Goal: Task Accomplishment & Management: Manage account settings

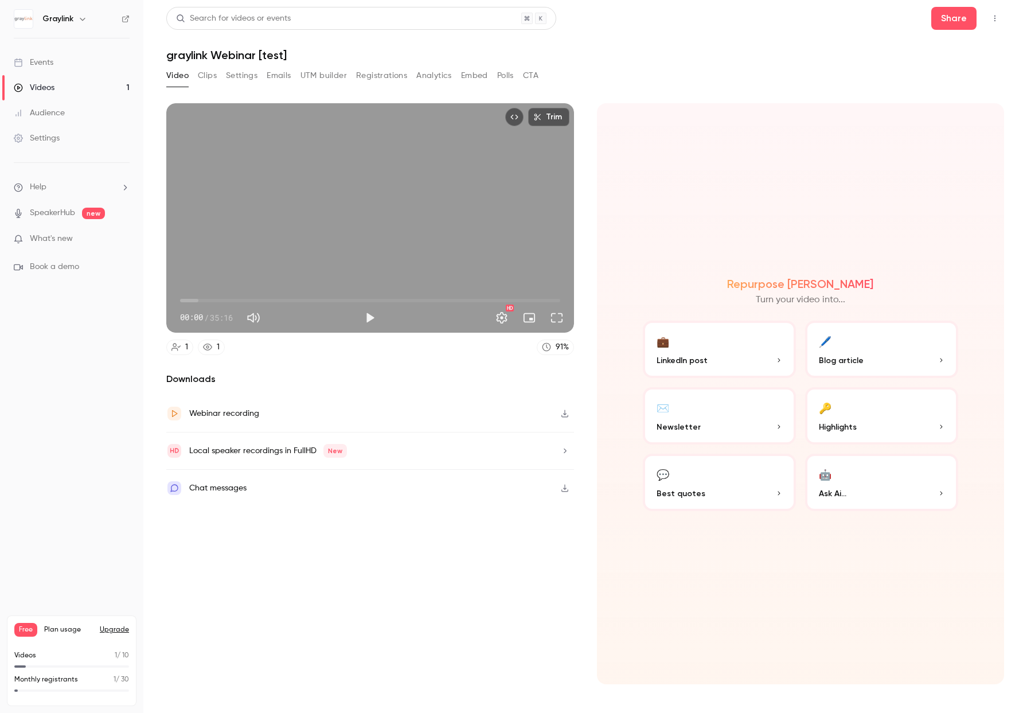
click at [43, 68] on link "Events" at bounding box center [71, 62] width 143 height 25
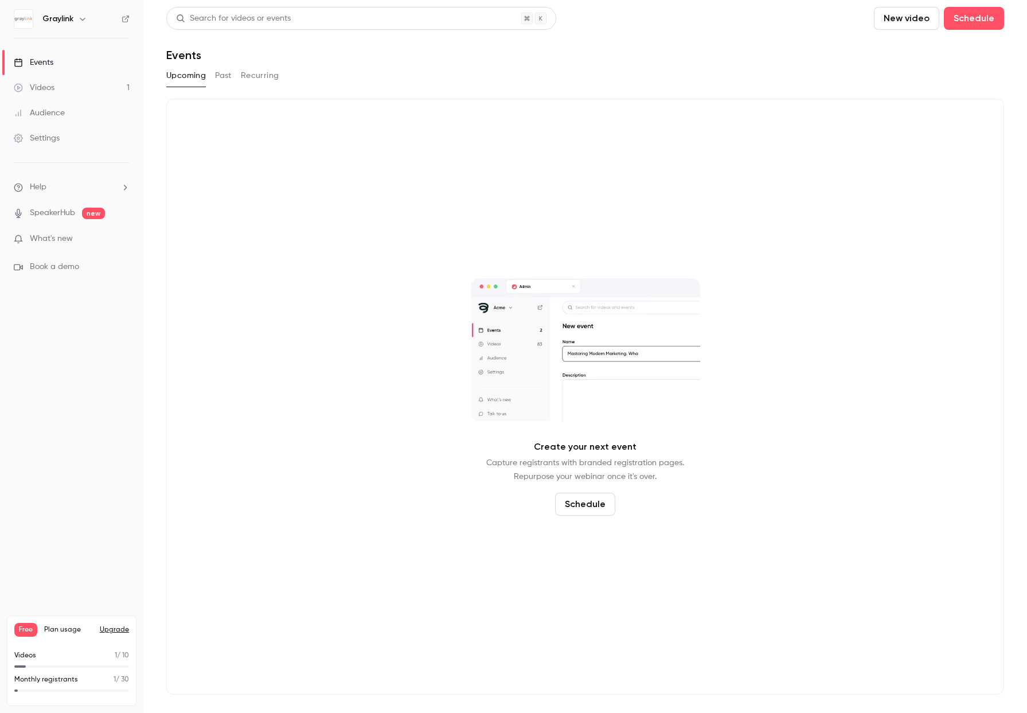
click at [54, 87] on link "Videos 1" at bounding box center [71, 87] width 143 height 25
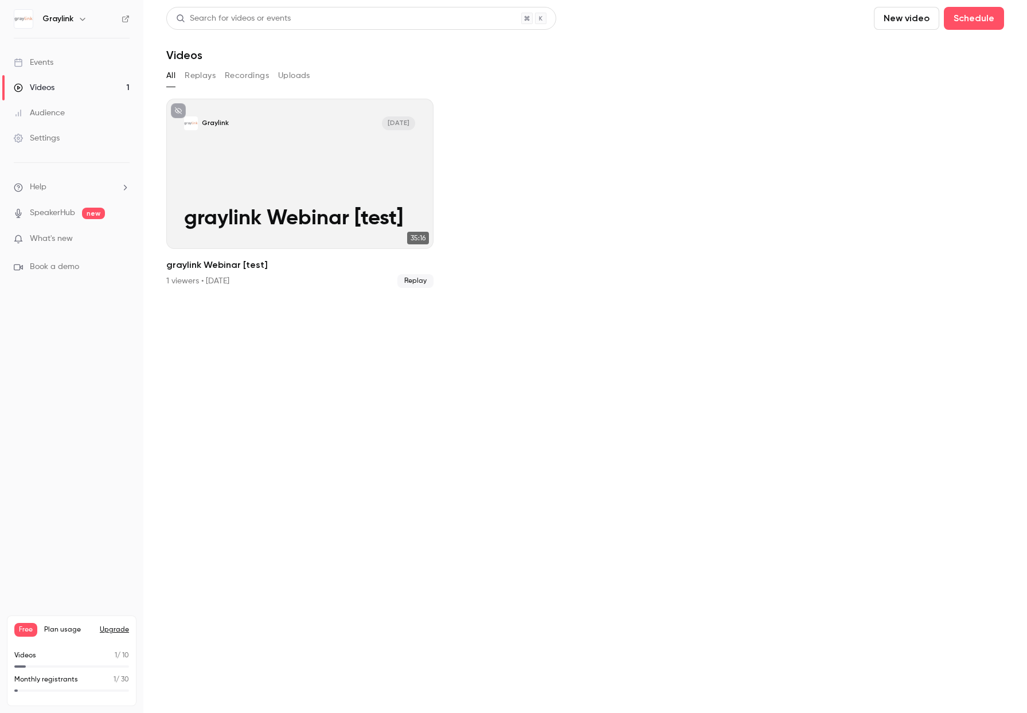
click at [67, 114] on link "Audience" at bounding box center [71, 112] width 143 height 25
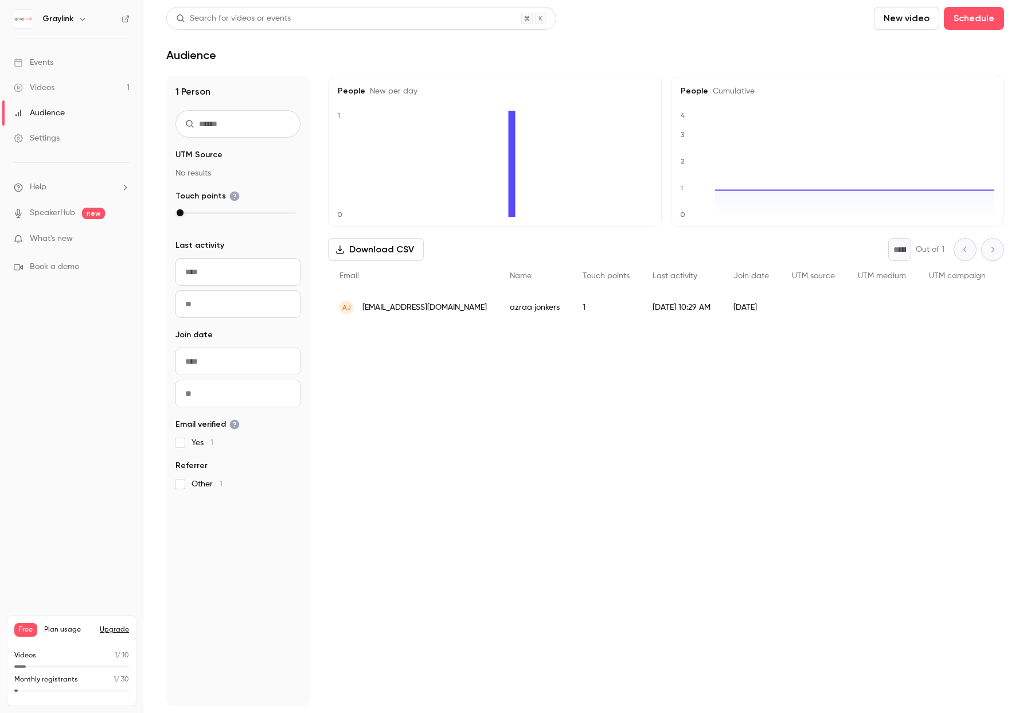
click at [65, 137] on link "Settings" at bounding box center [71, 138] width 143 height 25
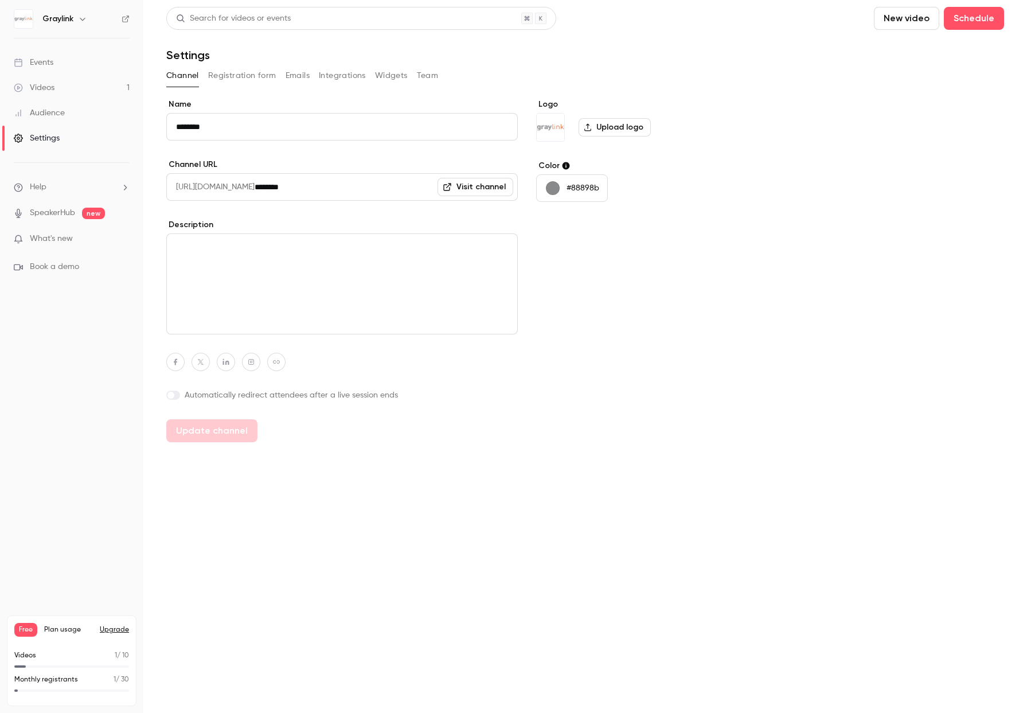
click at [252, 73] on button "Registration form" at bounding box center [242, 76] width 68 height 18
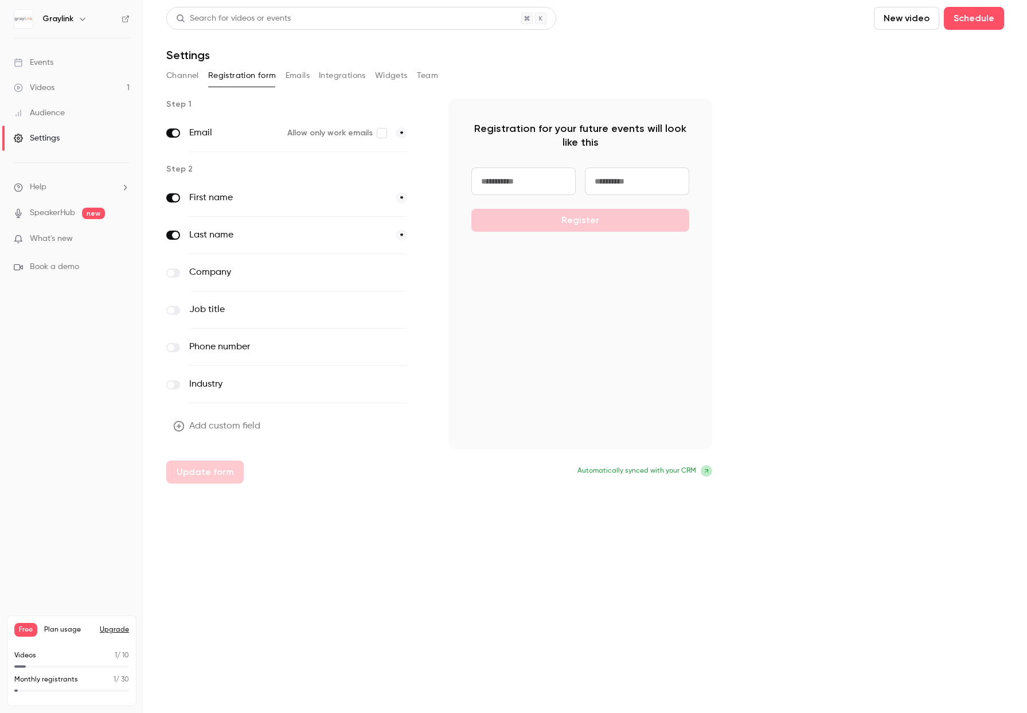
click at [353, 72] on button "Integrations" at bounding box center [342, 76] width 47 height 18
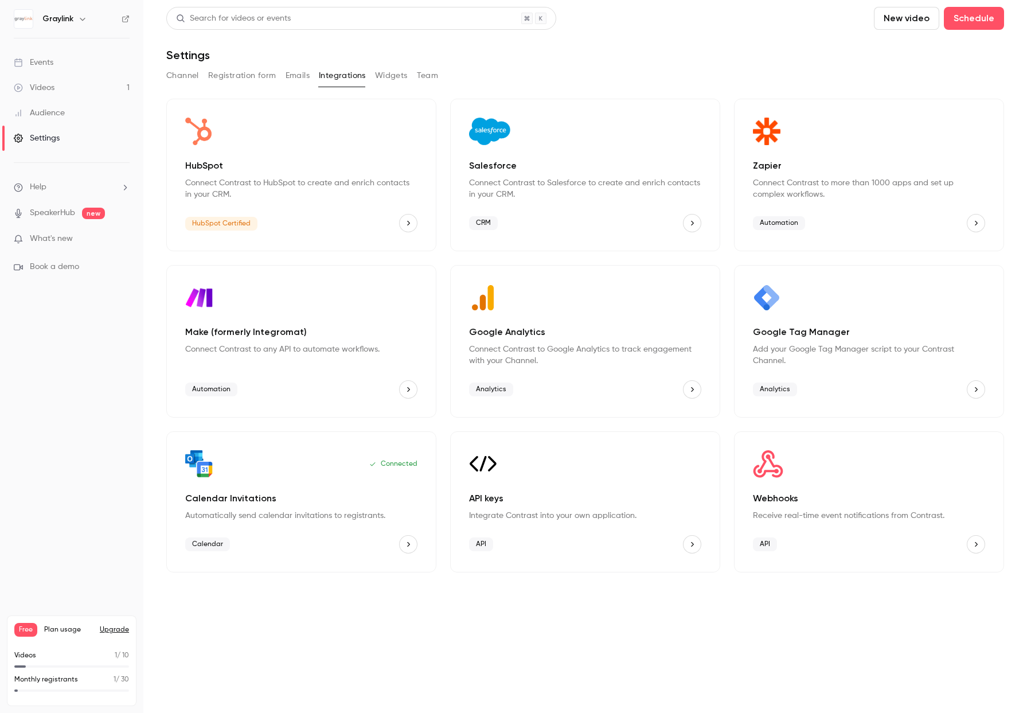
click at [398, 78] on button "Widgets" at bounding box center [391, 76] width 33 height 18
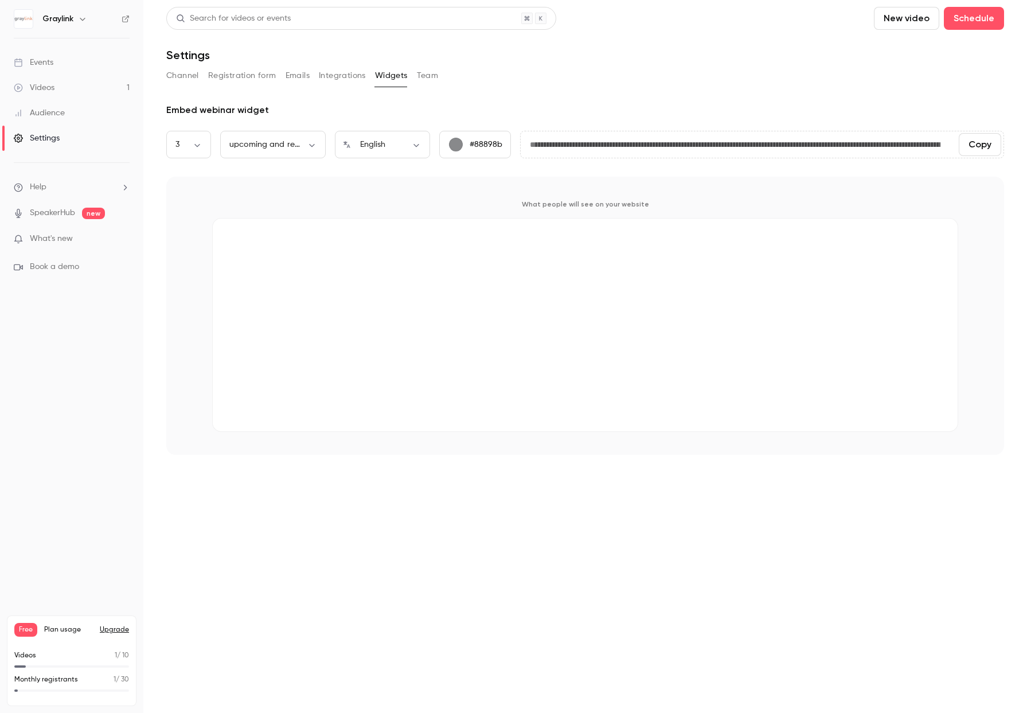
click at [434, 77] on button "Team" at bounding box center [428, 76] width 22 height 18
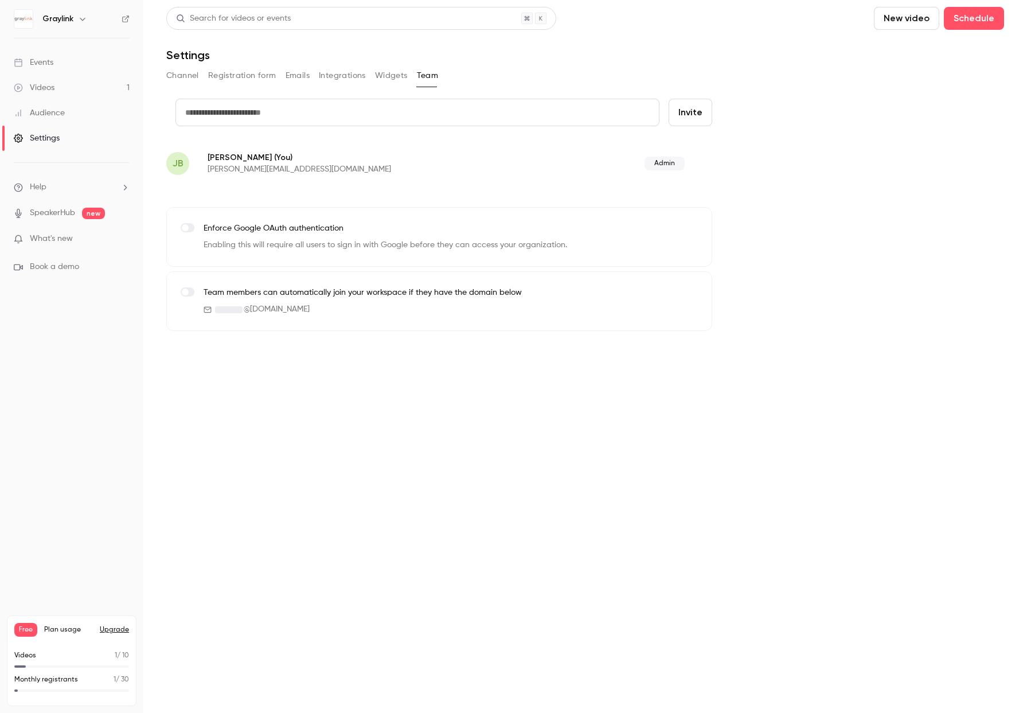
click at [296, 79] on button "Emails" at bounding box center [297, 76] width 24 height 18
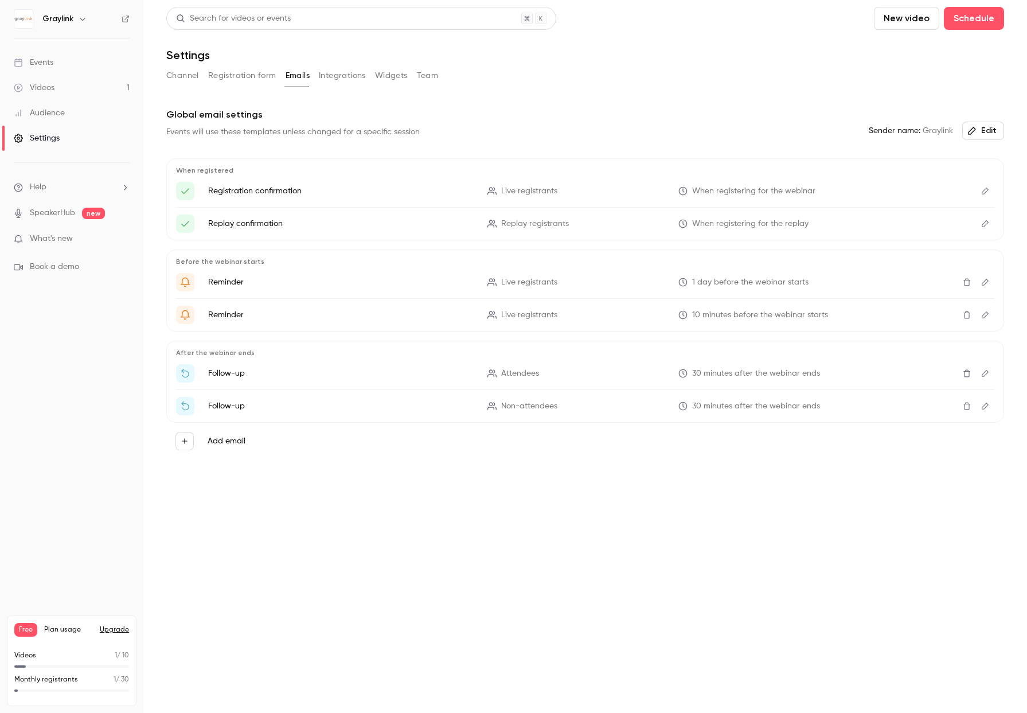
click at [241, 73] on button "Registration form" at bounding box center [242, 76] width 68 height 18
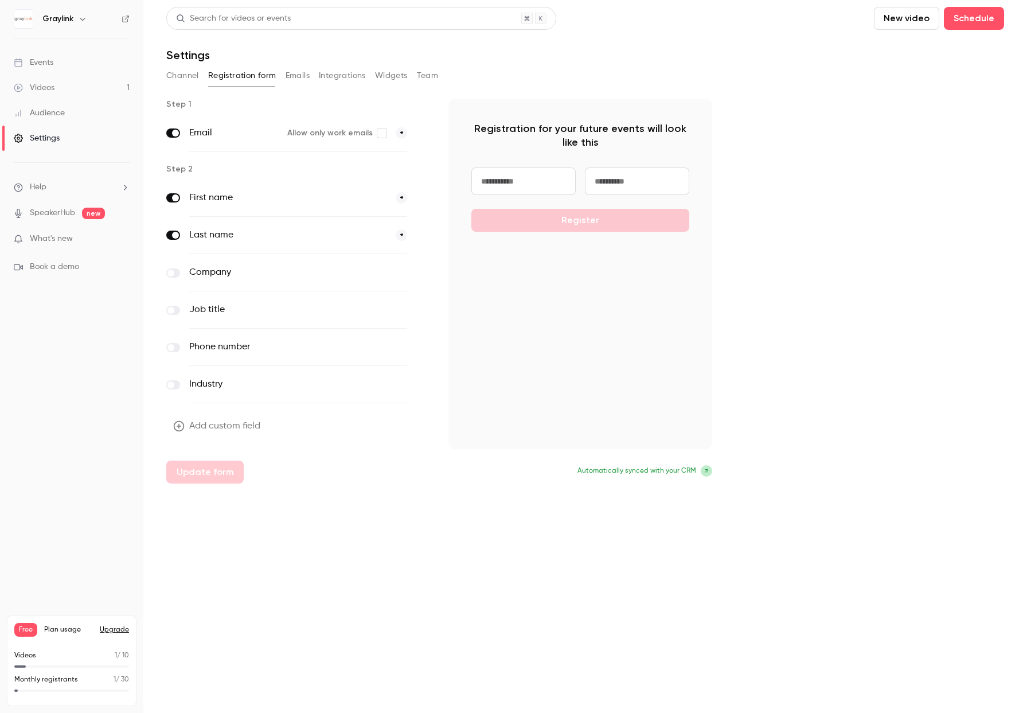
click at [177, 74] on button "Channel" at bounding box center [182, 76] width 33 height 18
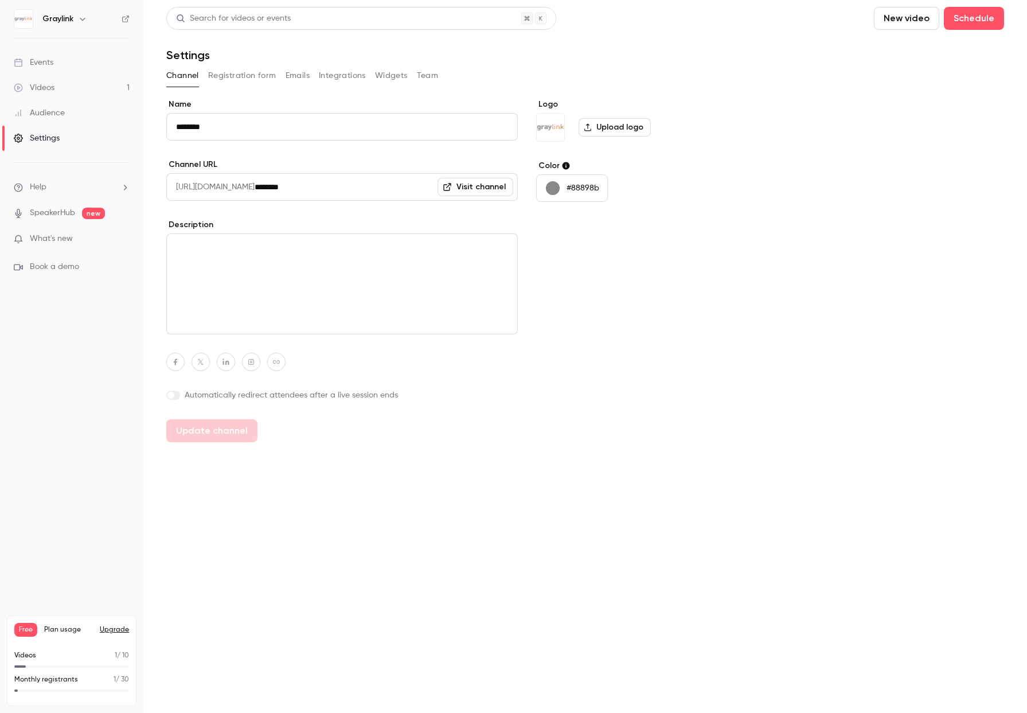
click at [388, 78] on button "Widgets" at bounding box center [391, 76] width 33 height 18
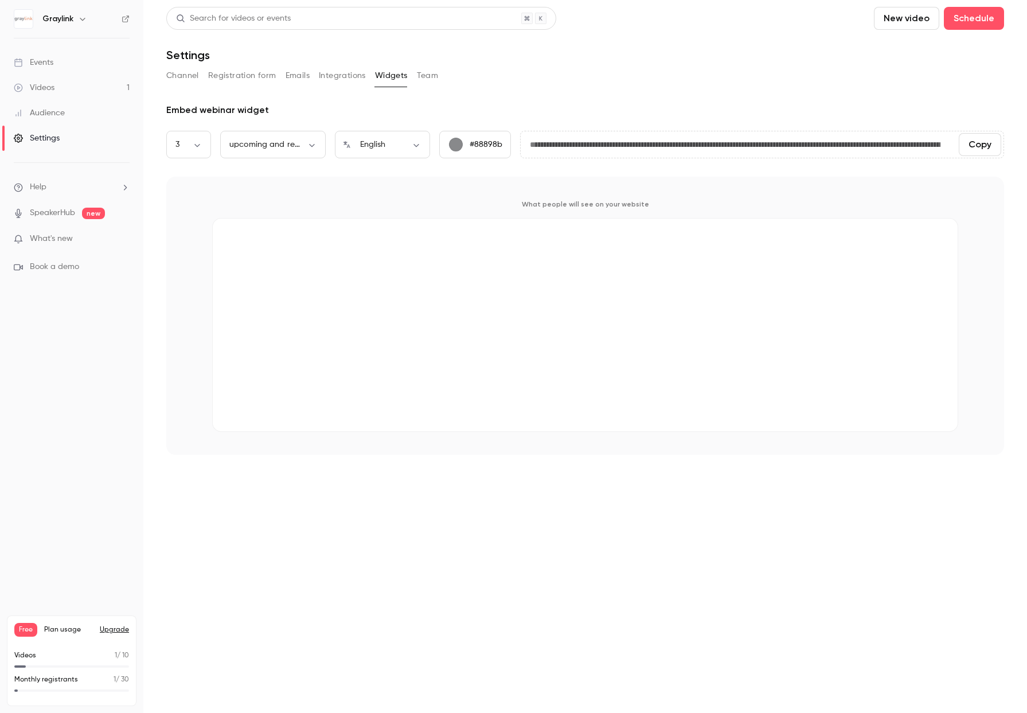
click at [358, 80] on button "Integrations" at bounding box center [342, 76] width 47 height 18
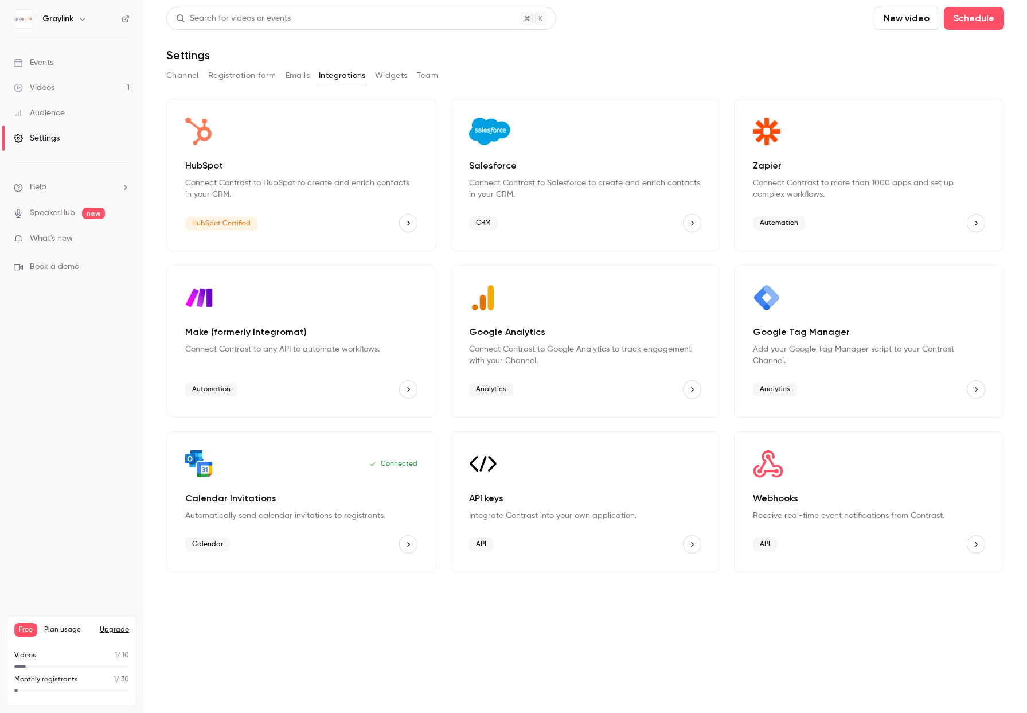
click at [296, 83] on button "Emails" at bounding box center [297, 76] width 24 height 18
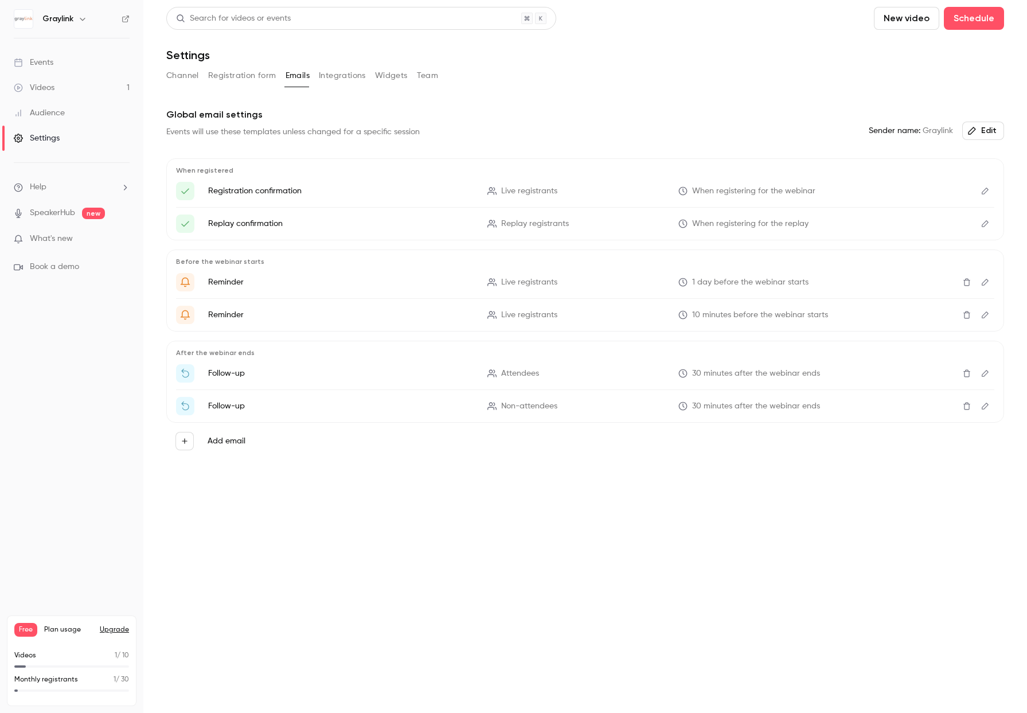
click at [241, 80] on button "Registration form" at bounding box center [242, 76] width 68 height 18
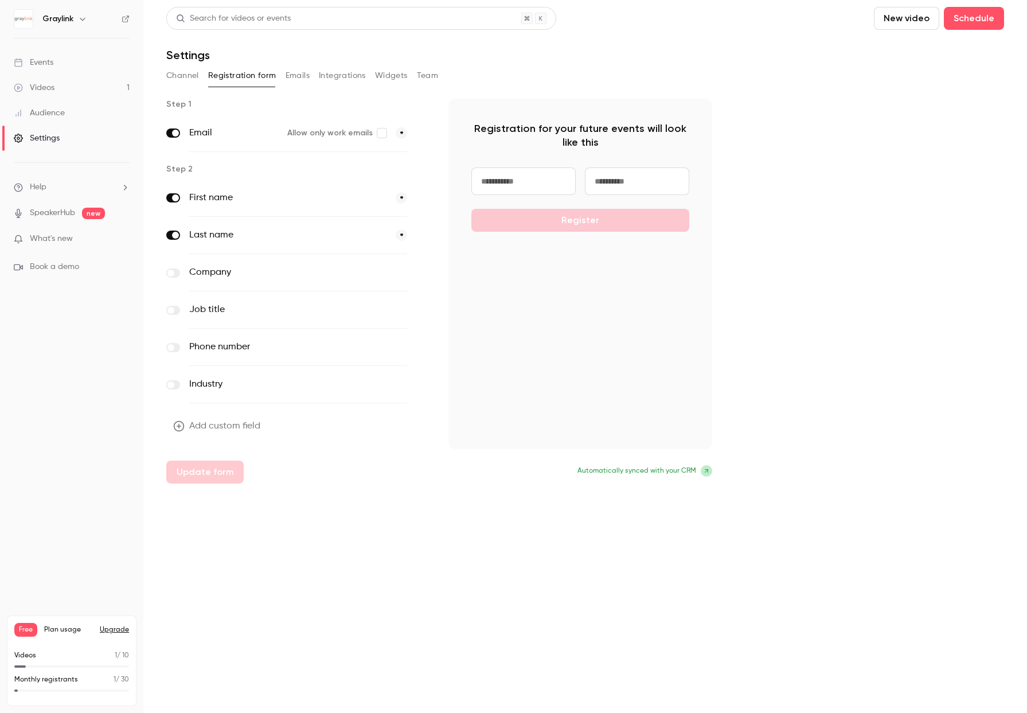
click at [179, 85] on div "Channel Registration form Emails Integrations Widgets Team" at bounding box center [585, 78] width 838 height 23
click at [179, 81] on button "Channel" at bounding box center [182, 76] width 33 height 18
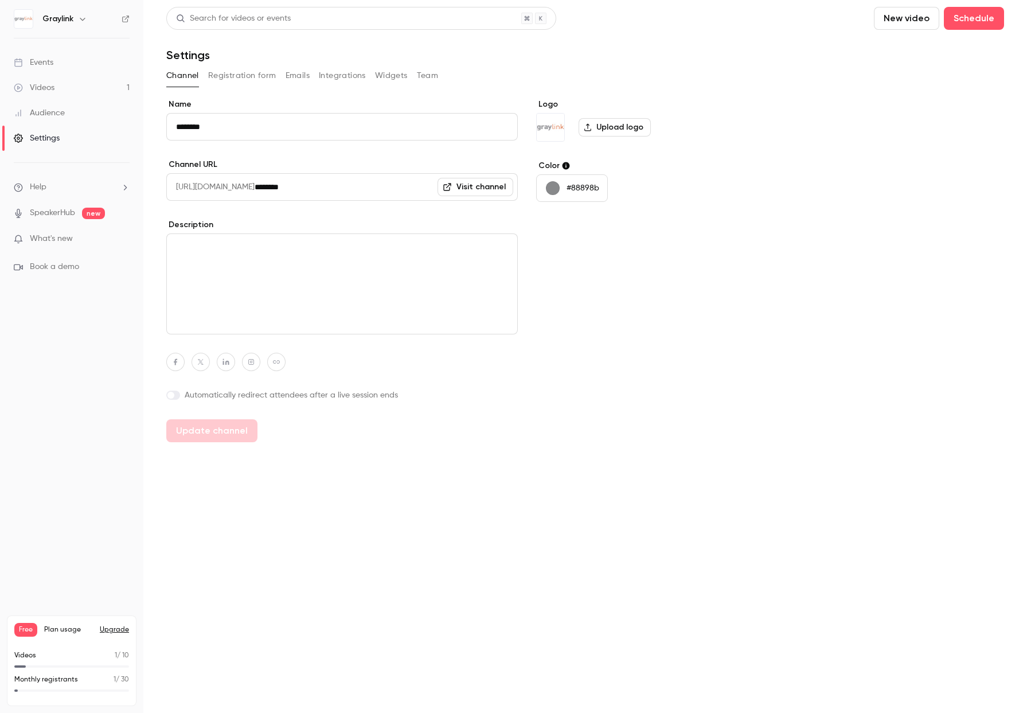
click at [867, 278] on div "Name ******** Channel URL [URL][DOMAIN_NAME] ******** Visit channel Description…" at bounding box center [585, 270] width 838 height 343
